Goal: Task Accomplishment & Management: Complete application form

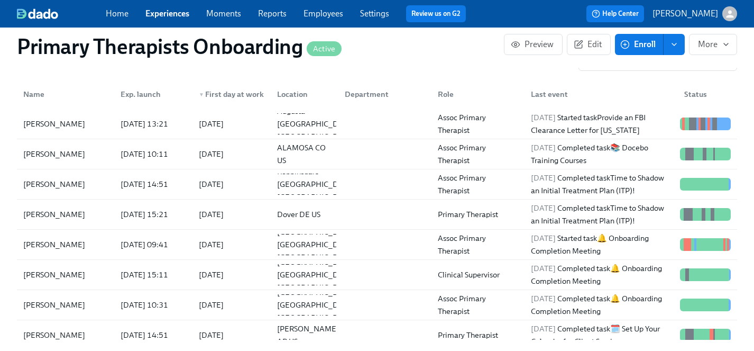
scroll to position [0, 12306]
click at [161, 10] on link "Experiences" at bounding box center [167, 13] width 44 height 10
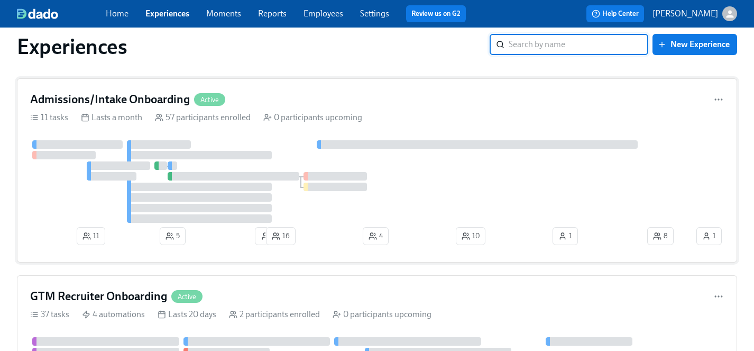
scroll to position [176, 0]
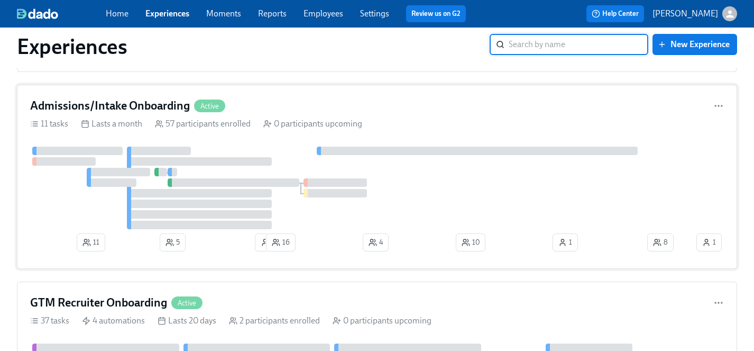
click at [461, 196] on div at bounding box center [362, 187] width 664 height 82
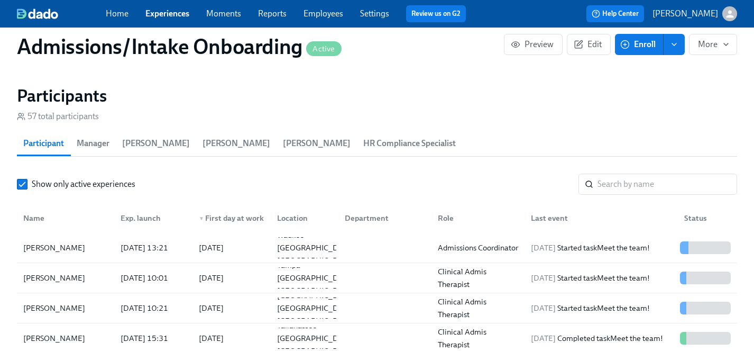
click at [641, 48] on span "Enroll" at bounding box center [638, 44] width 33 height 11
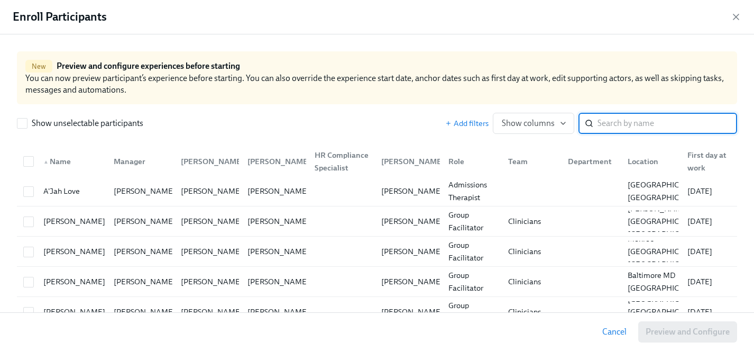
click at [632, 123] on input "search" at bounding box center [668, 123] width 140 height 21
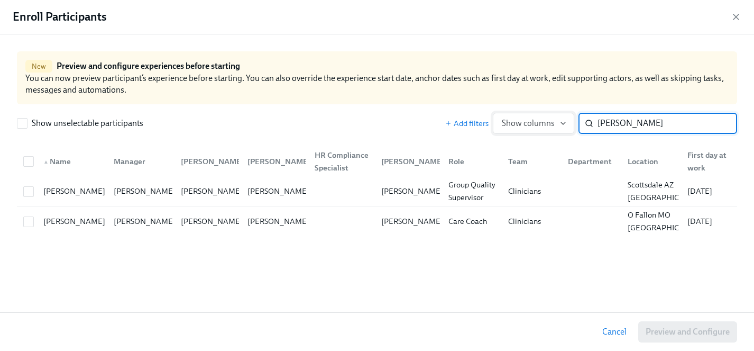
drag, startPoint x: 647, startPoint y: 125, endPoint x: 567, endPoint y: 124, distance: 80.4
click at [567, 124] on div "Add filters Show columns [PERSON_NAME] m ​" at bounding box center [591, 123] width 292 height 21
type input "miz"
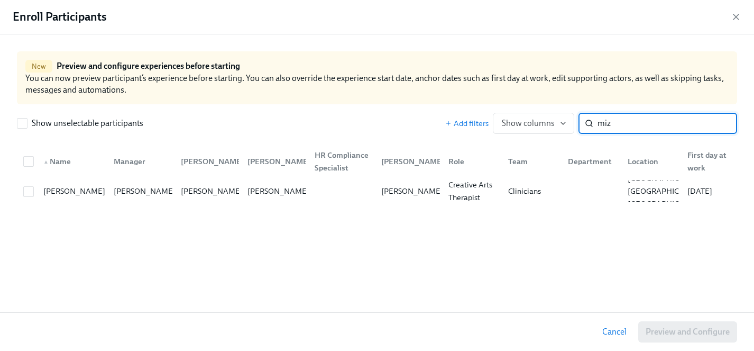
click at [716, 124] on input "miz" at bounding box center [668, 123] width 140 height 21
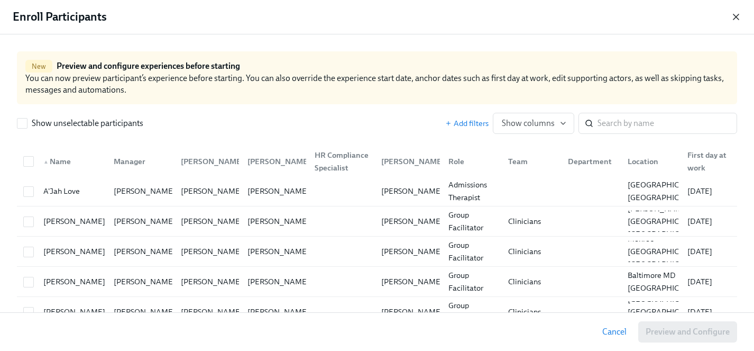
click at [739, 19] on icon "button" at bounding box center [735, 16] width 5 height 5
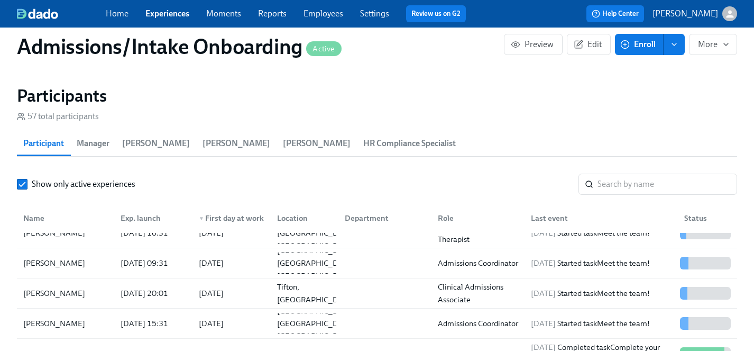
scroll to position [228, 0]
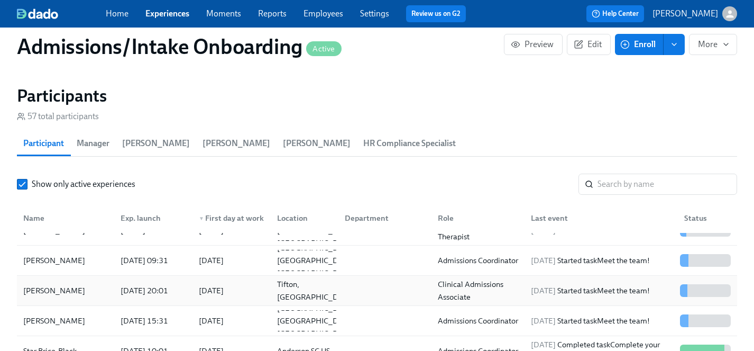
click at [49, 290] on div "[PERSON_NAME]" at bounding box center [54, 290] width 70 height 13
click at [170, 13] on link "Experiences" at bounding box center [167, 13] width 44 height 10
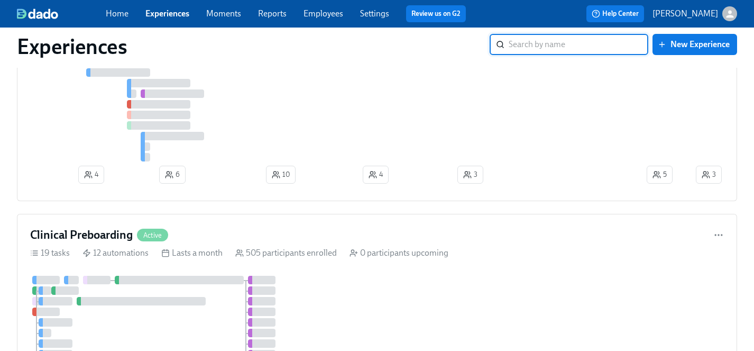
scroll to position [996, 0]
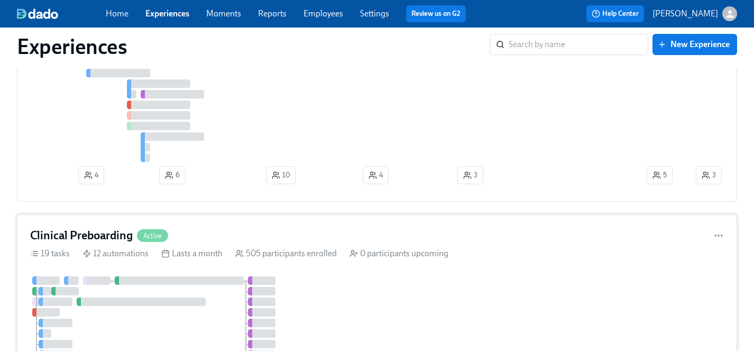
click at [209, 302] on div at bounding box center [163, 349] width 267 height 146
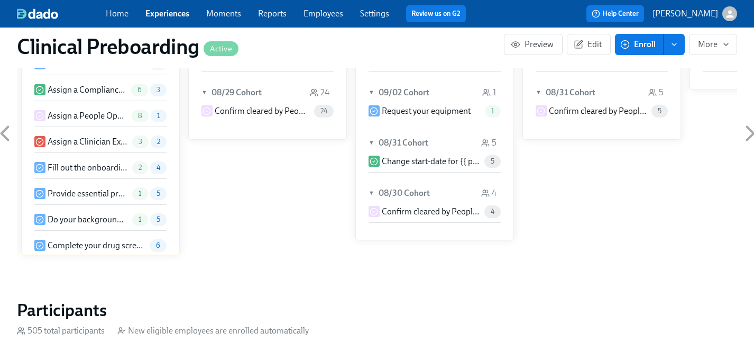
scroll to position [1133, 0]
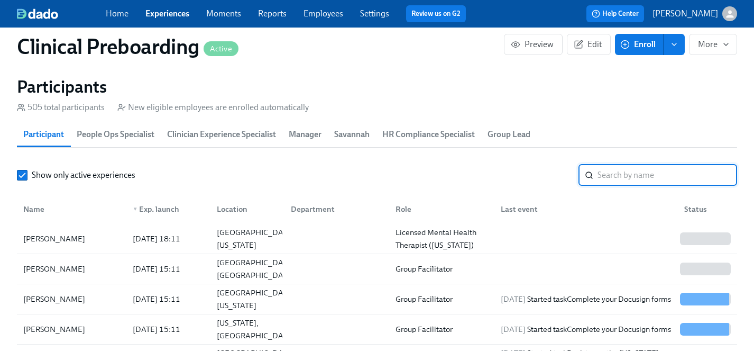
click at [639, 177] on input "search" at bounding box center [668, 174] width 140 height 21
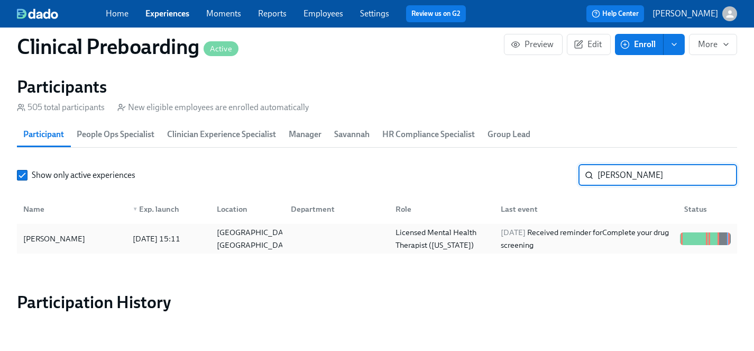
type input "[PERSON_NAME]"
click at [50, 236] on div "[PERSON_NAME]" at bounding box center [54, 238] width 70 height 13
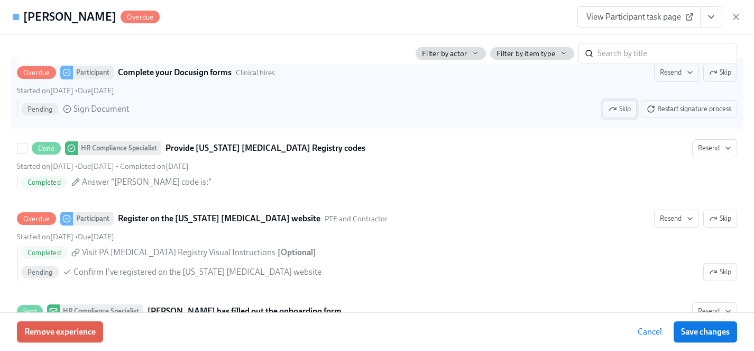
scroll to position [1851, 0]
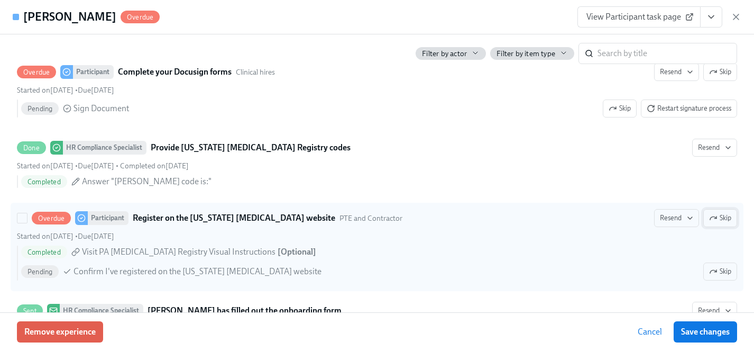
click at [721, 217] on span "Skip" at bounding box center [720, 218] width 22 height 11
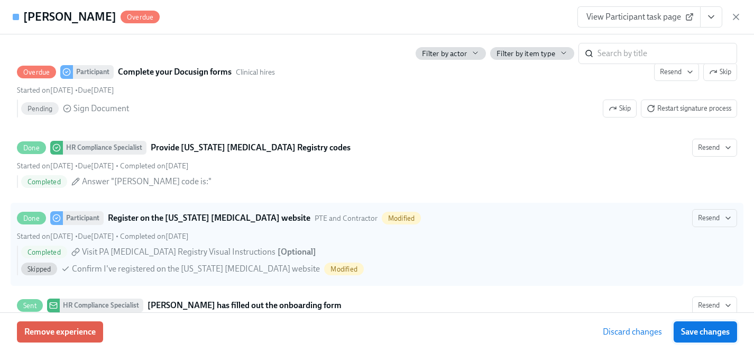
click at [709, 332] on span "Save changes" at bounding box center [705, 331] width 49 height 11
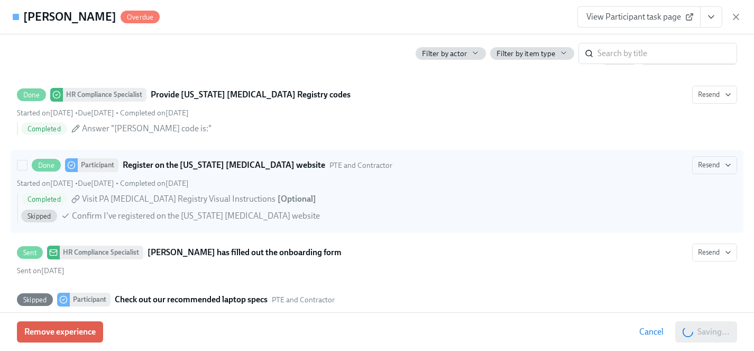
scroll to position [1907, 0]
